Goal: Task Accomplishment & Management: Complete application form

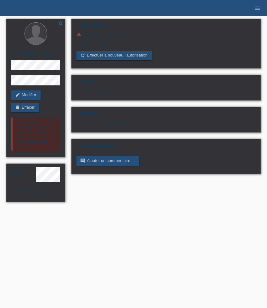
click at [264, 10] on ul "menu" at bounding box center [257, 8] width 19 height 16
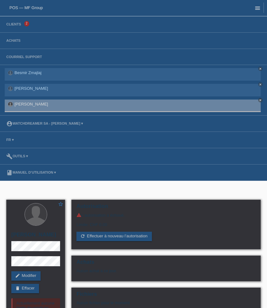
click at [261, 10] on link "menu" at bounding box center [257, 8] width 13 height 4
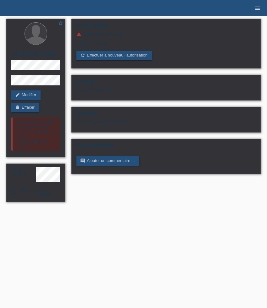
click at [261, 8] on link "menu" at bounding box center [257, 8] width 13 height 4
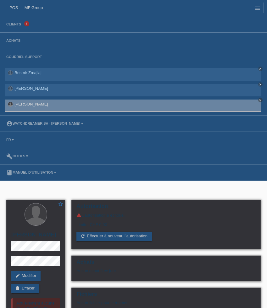
click at [14, 27] on li "Clients 2" at bounding box center [133, 24] width 267 height 16
click at [14, 25] on link "Clients" at bounding box center [13, 24] width 21 height 4
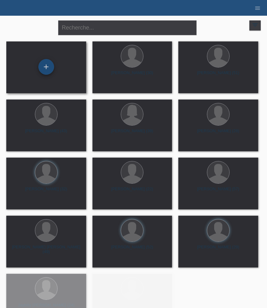
click at [48, 70] on div "+" at bounding box center [46, 67] width 16 height 16
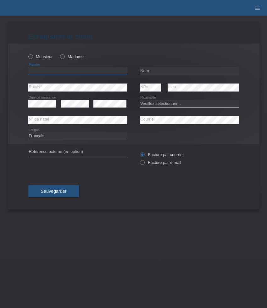
click at [62, 70] on input "text" at bounding box center [77, 71] width 99 height 8
paste input "Elvedin"
type input "Elvedin"
click at [40, 61] on div "Monsieur Madame" at bounding box center [77, 56] width 99 height 13
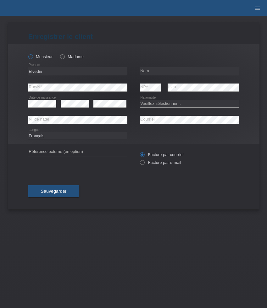
click at [40, 59] on label "Monsieur" at bounding box center [40, 56] width 24 height 5
click at [32, 58] on input "Monsieur" at bounding box center [30, 56] width 4 height 4
radio input "true"
click at [166, 71] on input "text" at bounding box center [189, 71] width 99 height 8
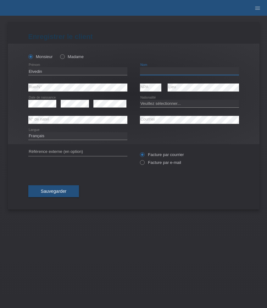
paste input "Jakupovic"
type input "Jakupovic"
click at [151, 104] on select "Veuillez sélectionner... Suisse Allemagne Autriche Liechtenstein ------------ A…" at bounding box center [189, 104] width 99 height 8
select select "BA"
click at [140, 100] on select "Veuillez sélectionner... Suisse Allemagne Autriche Liechtenstein ------------ A…" at bounding box center [189, 104] width 99 height 8
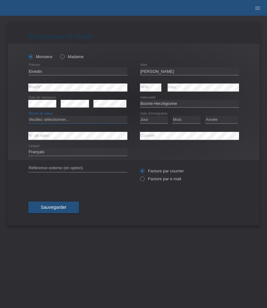
click at [39, 121] on select "Veuillez sélectionner... C B B - Statut de réfugié Autre" at bounding box center [77, 120] width 99 height 8
select select "C"
click at [28, 116] on select "Veuillez sélectionner... C B B - Statut de réfugié Autre" at bounding box center [77, 120] width 99 height 8
click at [147, 119] on select "Jour 01 02 03 04 05 06 07 08 09 10 11" at bounding box center [154, 120] width 28 height 8
click at [140, 116] on select "Jour 01 02 03 04 05 06 07 08 09 10 11" at bounding box center [154, 120] width 28 height 8
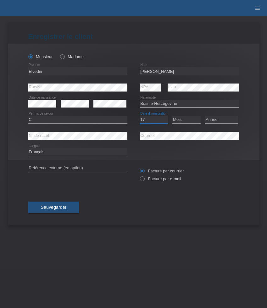
click at [159, 121] on select "Jour 01 02 03 04 05 06 07 08 09 10 11" at bounding box center [154, 120] width 28 height 8
select select "15"
click at [140, 116] on select "Jour 01 02 03 04 05 06 07 08 09 10 11" at bounding box center [154, 120] width 28 height 8
click at [178, 120] on select "Mois 01 02 03 04 05 06 07 08 09 10 11" at bounding box center [186, 120] width 28 height 8
select select "12"
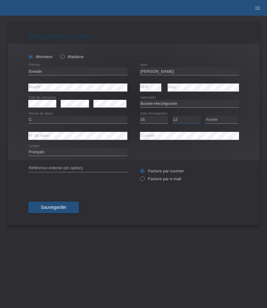
click at [172, 116] on select "Mois 01 02 03 04 05 06 07 08 09 10 11" at bounding box center [186, 120] width 28 height 8
click at [215, 122] on select "Année 2025 2024 2023 2022 2021 2020 2019 2018 2017 2016 2015 2014 2013 2012 201…" at bounding box center [221, 120] width 33 height 8
select select "1992"
click at [205, 116] on select "Année 2025 2024 2023 2022 2021 2020 2019 2018 2017 2016 2015 2014 2013 2012 201…" at bounding box center [221, 120] width 33 height 8
click at [152, 180] on label "Facture par e-mail" at bounding box center [160, 179] width 41 height 5
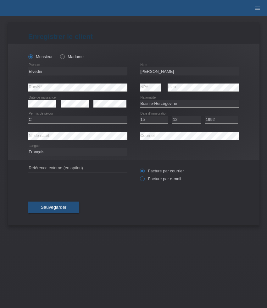
click at [144, 180] on input "Facture par e-mail" at bounding box center [142, 181] width 4 height 8
radio input "true"
click at [23, 87] on div "Monsieur Madame Elvedin error Prénom" at bounding box center [133, 102] width 251 height 117
click at [69, 208] on button "Sauvegarder" at bounding box center [53, 208] width 51 height 12
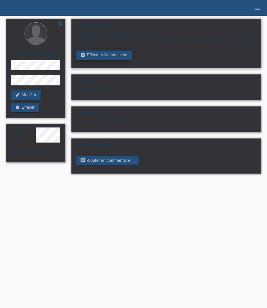
click at [93, 57] on link "assignment_turned_in Effectuer l’autorisation" at bounding box center [103, 55] width 55 height 9
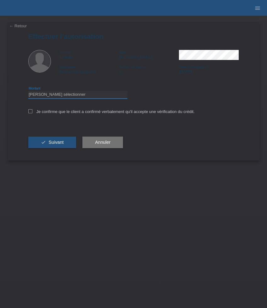
click at [66, 97] on select "Veuillez sélectionner CHF 1.00 - CHF 499.00 CHF 500.00 - CHF 1'999.00 CHF 2'000…" at bounding box center [77, 95] width 99 height 8
select select "3"
click at [28, 92] on select "Veuillez sélectionner CHF 1.00 - CHF 499.00 CHF 500.00 - CHF 1'999.00 CHF 2'000…" at bounding box center [77, 95] width 99 height 8
click at [52, 113] on label "Je confirme que le client a confirmé verbalement qu'il accepte une vérification…" at bounding box center [111, 111] width 166 height 5
click at [32, 113] on input "Je confirme que le client a confirmé verbalement qu'il accepte une vérification…" at bounding box center [30, 111] width 4 height 4
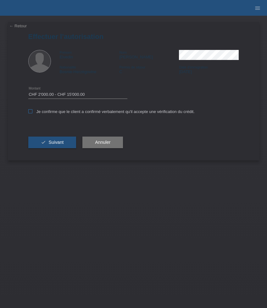
checkbox input "true"
click at [56, 143] on span "Suivant" at bounding box center [55, 142] width 15 height 5
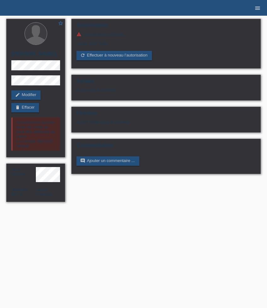
click at [259, 7] on icon "menu" at bounding box center [257, 8] width 6 height 6
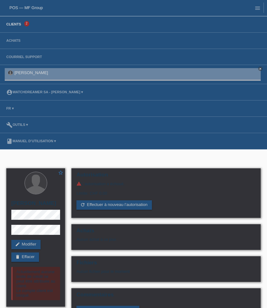
click at [16, 23] on link "Clients" at bounding box center [13, 24] width 21 height 4
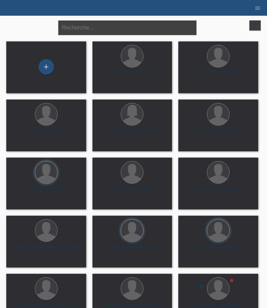
click at [94, 29] on input "text" at bounding box center [127, 27] width 138 height 15
paste input "Wasser"
type input "Wasser"
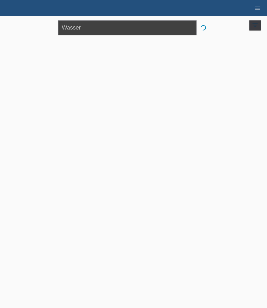
click at [87, 26] on input "Wasser" at bounding box center [127, 27] width 138 height 15
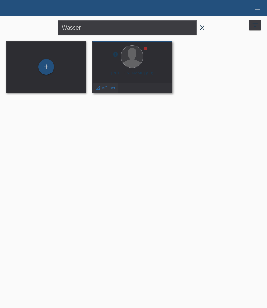
click at [108, 87] on span "Afficher" at bounding box center [108, 87] width 14 height 5
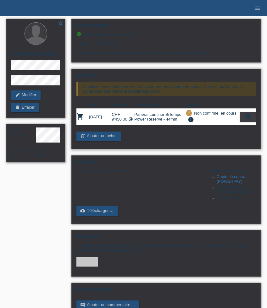
click at [247, 120] on icon "settings" at bounding box center [247, 116] width 7 height 7
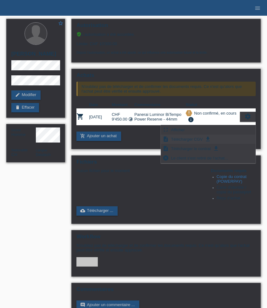
click at [200, 139] on span "Télécharger CGV" at bounding box center [187, 139] width 34 height 8
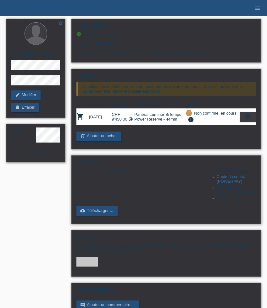
click at [231, 182] on link "Copie du contrat (POWERPAY)" at bounding box center [231, 178] width 30 height 9
click at [247, 120] on icon "settings" at bounding box center [247, 116] width 7 height 7
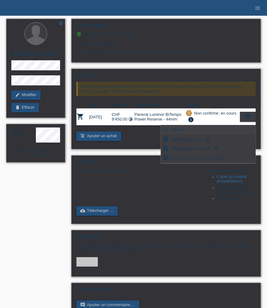
click at [179, 131] on span "Afficher" at bounding box center [178, 130] width 16 height 8
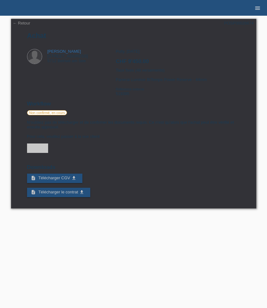
click at [257, 9] on icon "menu" at bounding box center [257, 8] width 6 height 6
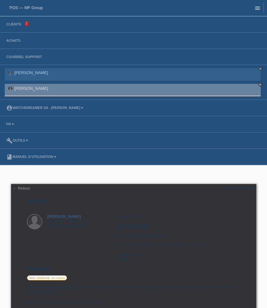
click at [257, 9] on icon "menu" at bounding box center [257, 8] width 6 height 6
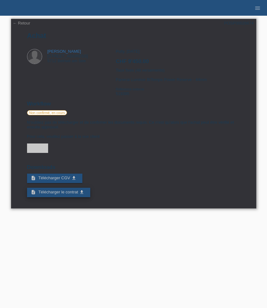
click at [78, 197] on link "description Télécharger le contrat get_app" at bounding box center [58, 192] width 63 height 9
click at [73, 181] on icon "get_app" at bounding box center [73, 178] width 5 height 5
click at [26, 22] on link "← Retour" at bounding box center [22, 23] width 18 height 5
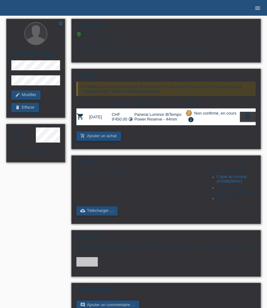
click at [256, 7] on icon "menu" at bounding box center [257, 8] width 6 height 6
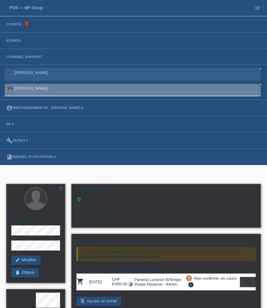
click at [11, 46] on li "Achats" at bounding box center [133, 41] width 267 height 16
click at [12, 41] on link "Achats" at bounding box center [13, 41] width 20 height 4
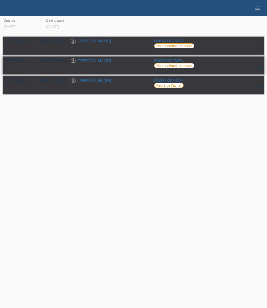
click at [260, 67] on div "▾" at bounding box center [258, 67] width 9 height 9
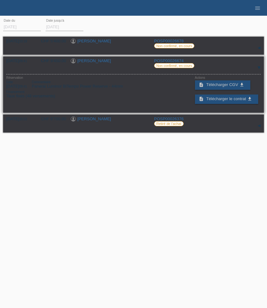
click at [110, 98] on div "Financement Taux fixes (48 versements)" at bounding box center [69, 94] width 126 height 8
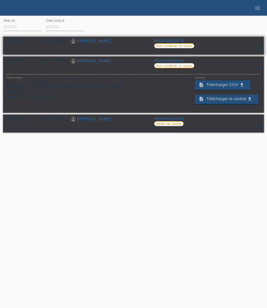
click at [258, 48] on div "▾" at bounding box center [258, 47] width 9 height 9
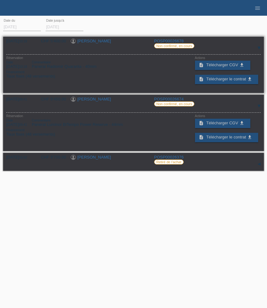
click at [258, 49] on div "▾" at bounding box center [258, 47] width 9 height 9
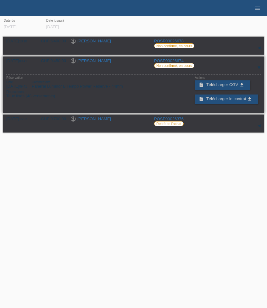
click at [261, 69] on div "▾" at bounding box center [258, 67] width 9 height 9
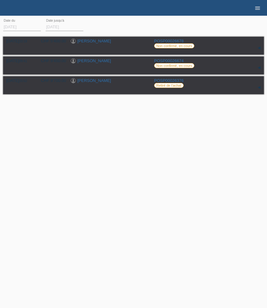
click at [258, 8] on icon "menu" at bounding box center [257, 8] width 6 height 6
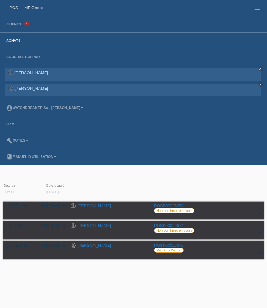
click at [13, 43] on li "Achats" at bounding box center [133, 41] width 267 height 16
click at [33, 156] on link "book Manuel d’utilisation ▾" at bounding box center [31, 157] width 56 height 4
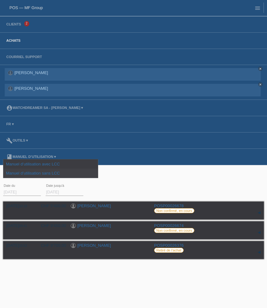
click at [43, 174] on link "Manuel d’utilisation sans LCC" at bounding box center [33, 173] width 54 height 5
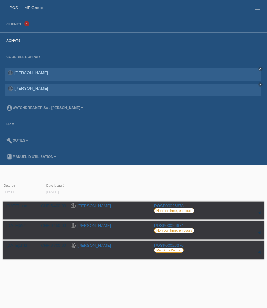
click at [21, 27] on li "Clients 2" at bounding box center [133, 24] width 267 height 16
click at [21, 25] on link "Clients" at bounding box center [13, 24] width 21 height 4
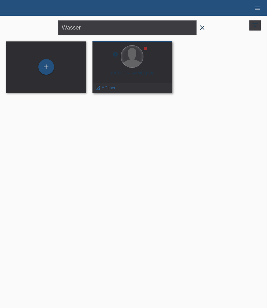
click at [132, 61] on div at bounding box center [132, 57] width 22 height 22
click at [109, 90] on span "Afficher" at bounding box center [108, 87] width 14 height 5
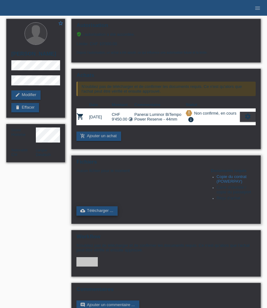
click at [103, 216] on link "cloud_upload Télécharger ..." at bounding box center [96, 210] width 41 height 9
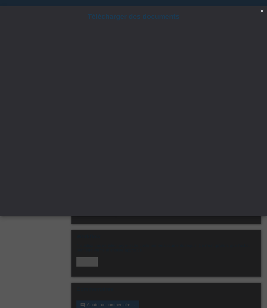
click at [262, 10] on icon "close" at bounding box center [261, 10] width 5 height 5
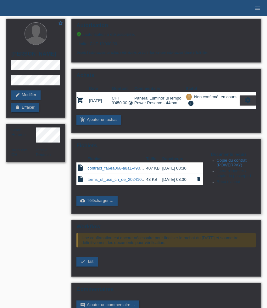
click at [199, 182] on icon "delete" at bounding box center [198, 179] width 5 height 5
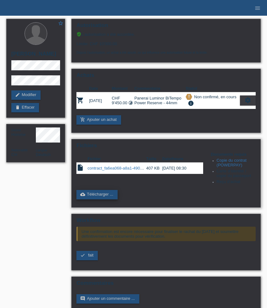
click at [102, 199] on link "cloud_upload Télécharger ..." at bounding box center [96, 194] width 41 height 9
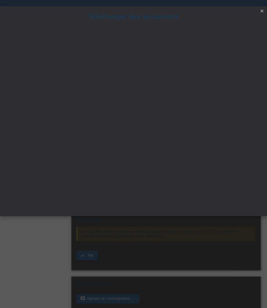
click at [261, 10] on icon "close" at bounding box center [261, 10] width 5 height 5
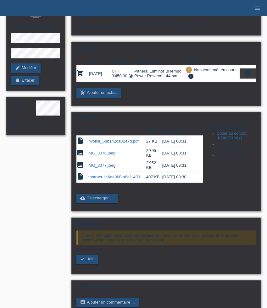
scroll to position [30, 0]
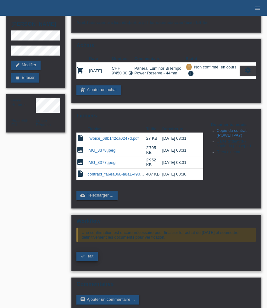
click at [91, 258] on span "fait" at bounding box center [90, 256] width 5 height 5
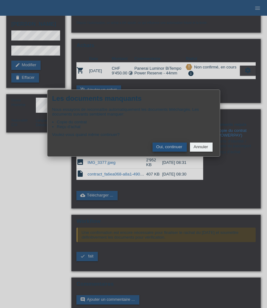
click at [170, 149] on button "Oui, continuer" at bounding box center [169, 147] width 34 height 9
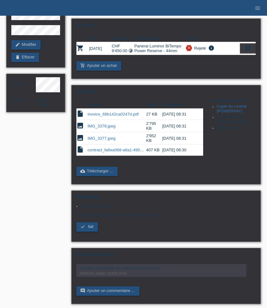
scroll to position [52, 0]
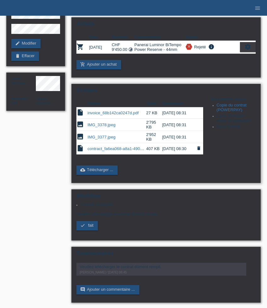
click at [115, 151] on link "contract_fa6ea068-a8a1-4903-1daa-8f146902720a.pdf" at bounding box center [137, 148] width 100 height 5
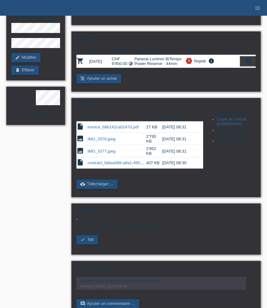
scroll to position [0, 0]
